Goal: Information Seeking & Learning: Learn about a topic

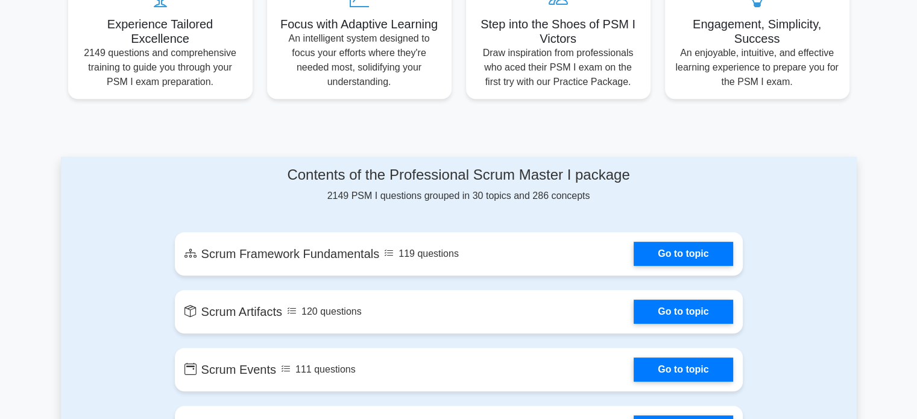
scroll to position [663, 0]
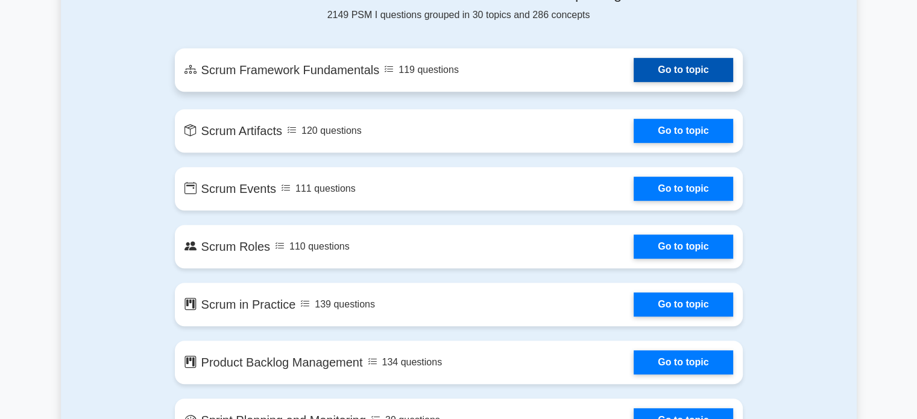
click at [634, 74] on link "Go to topic" at bounding box center [683, 70] width 99 height 24
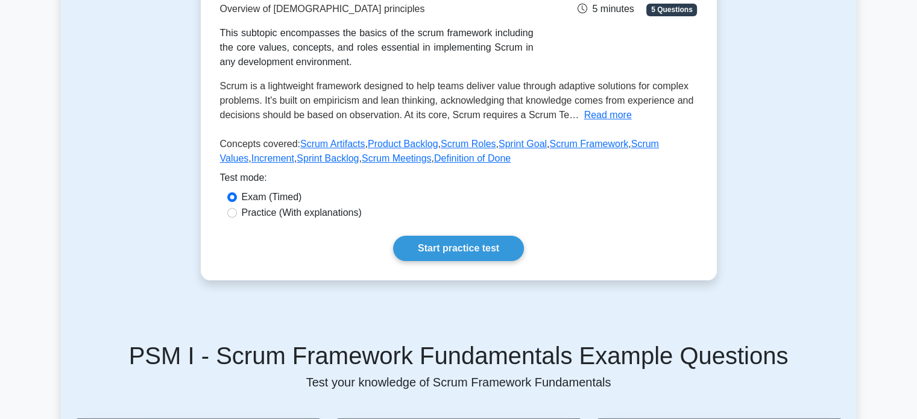
scroll to position [241, 0]
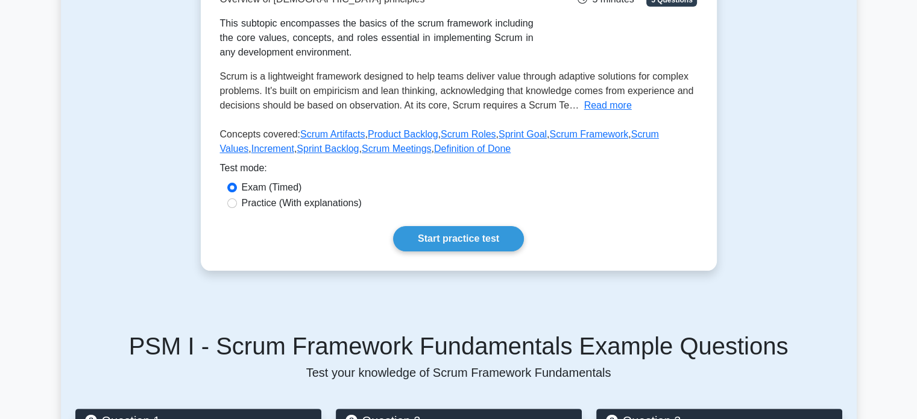
click at [354, 208] on label "Practice (With explanations)" at bounding box center [302, 203] width 120 height 14
click at [237, 208] on input "Practice (With explanations)" at bounding box center [232, 203] width 10 height 10
radio input "true"
click at [354, 208] on label "Practice (With explanations)" at bounding box center [302, 203] width 120 height 14
click at [237, 208] on input "Practice (With explanations)" at bounding box center [232, 203] width 10 height 10
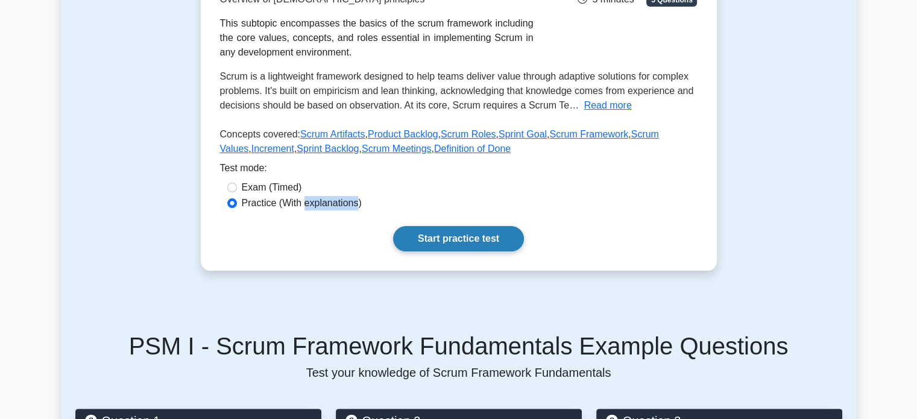
click at [413, 232] on link "Start practice test" at bounding box center [458, 238] width 131 height 25
